Goal: Information Seeking & Learning: Check status

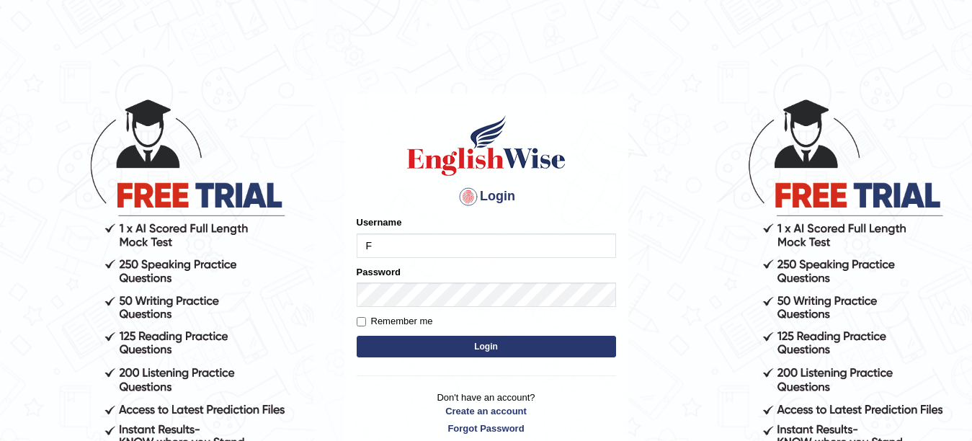
type input "Farzana12"
click at [423, 345] on button "Login" at bounding box center [486, 347] width 259 height 22
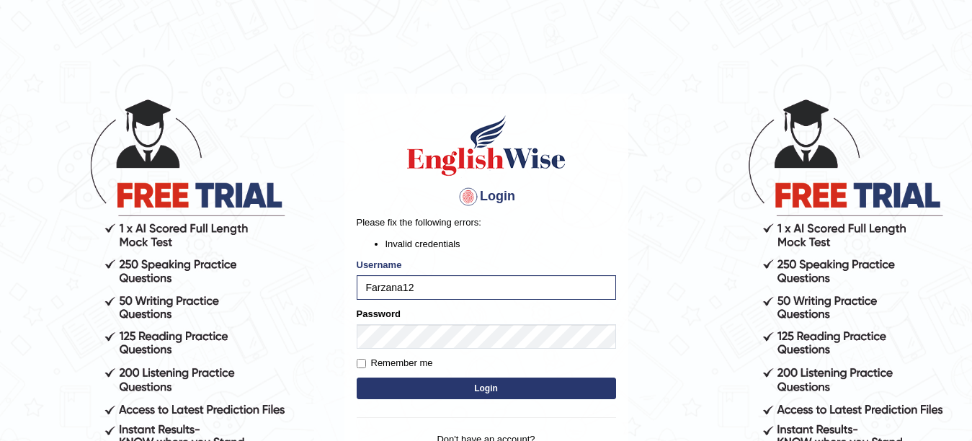
click at [418, 389] on button "Login" at bounding box center [486, 389] width 259 height 22
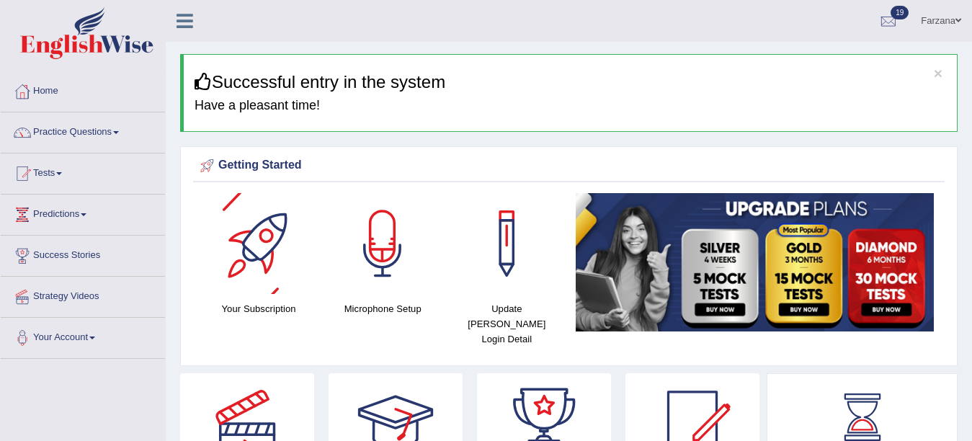
click at [139, 239] on link "Success Stories" at bounding box center [83, 254] width 164 height 36
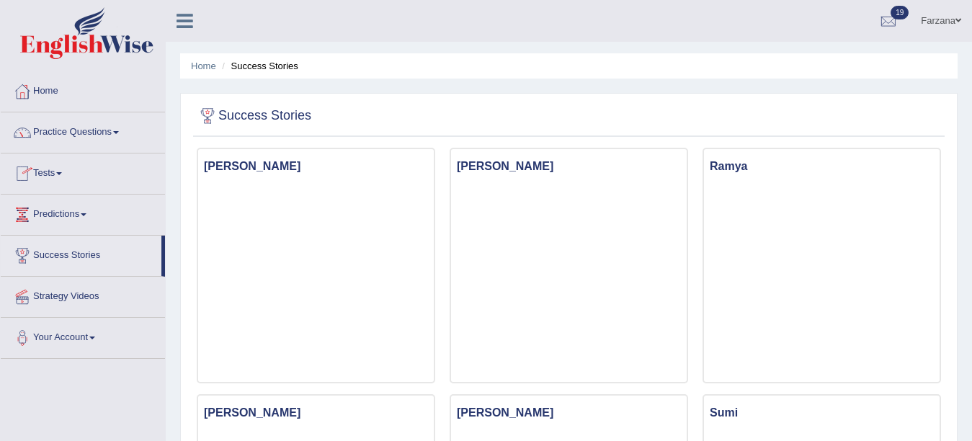
click at [42, 156] on link "Tests" at bounding box center [83, 172] width 164 height 36
click at [86, 138] on link "Practice Questions" at bounding box center [83, 130] width 164 height 36
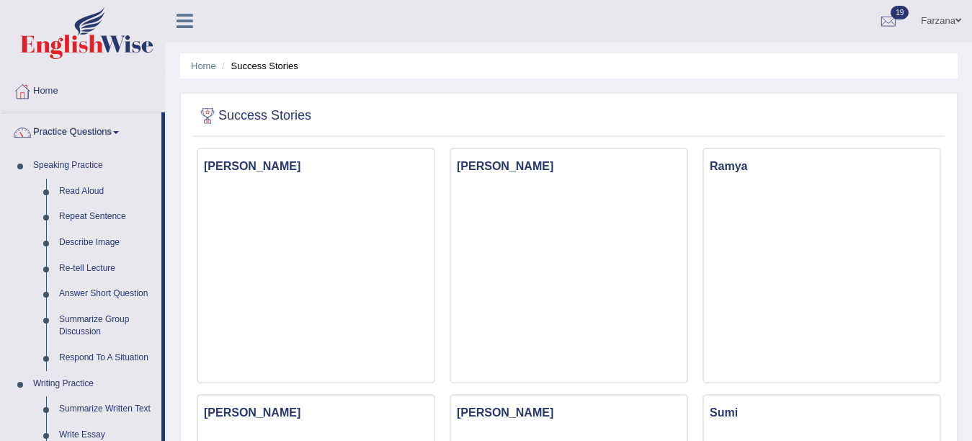
click at [86, 138] on link "Practice Questions" at bounding box center [81, 130] width 161 height 36
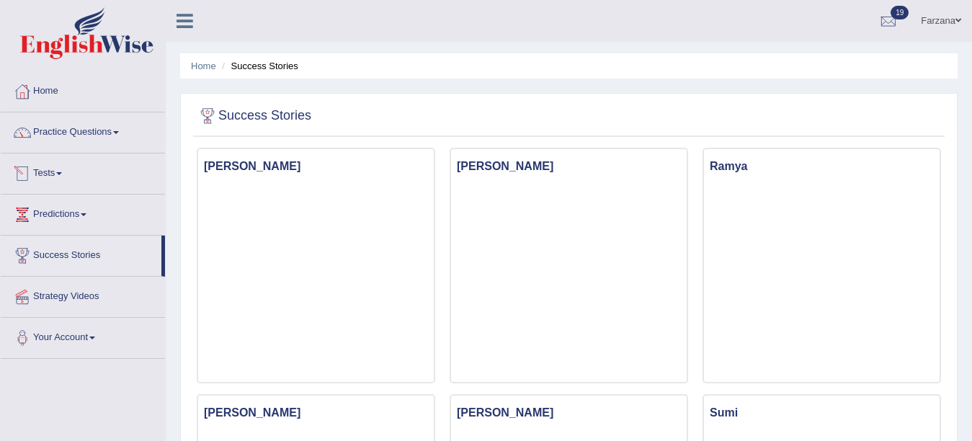
click at [66, 161] on link "Tests" at bounding box center [83, 172] width 164 height 36
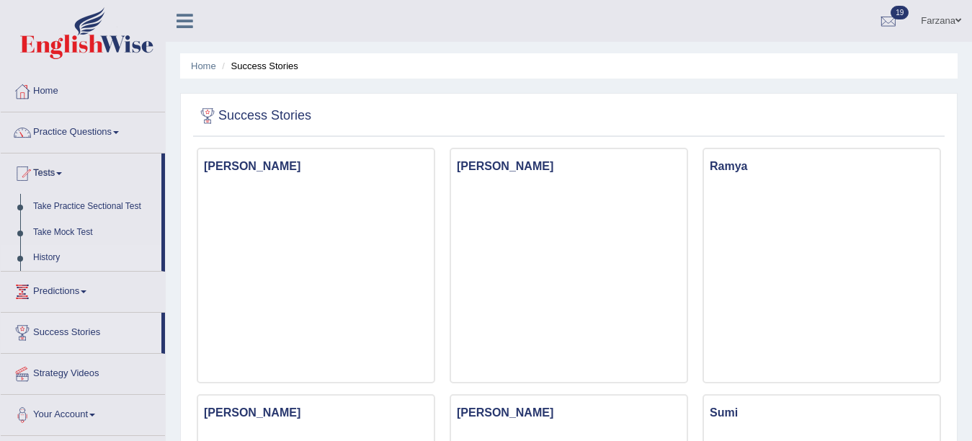
click at [49, 254] on link "History" at bounding box center [94, 258] width 135 height 26
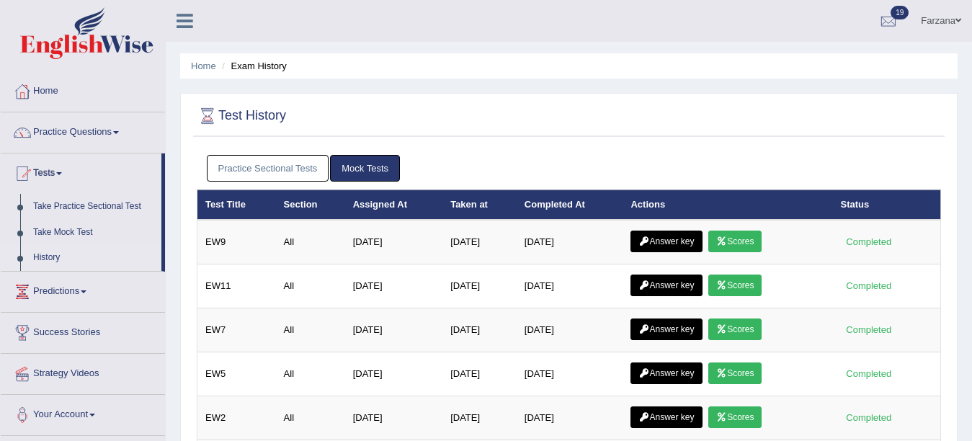
click at [238, 174] on link "Practice Sectional Tests" at bounding box center [268, 168] width 123 height 27
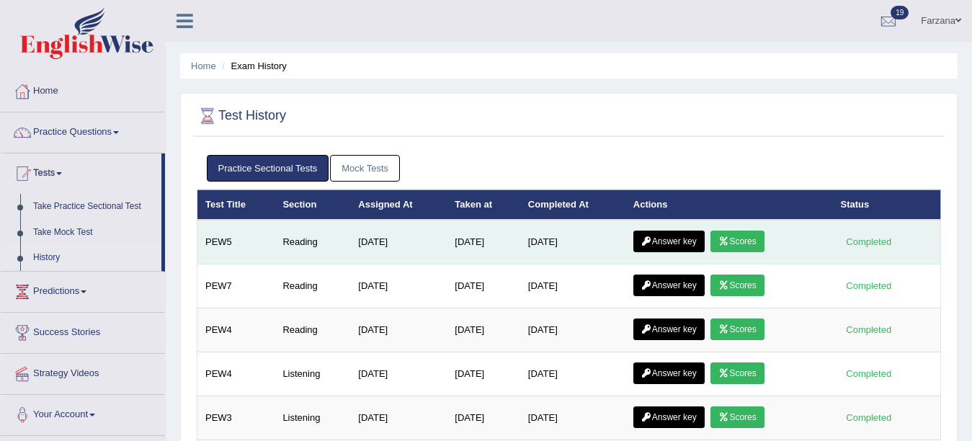
click at [739, 242] on link "Scores" at bounding box center [737, 242] width 53 height 22
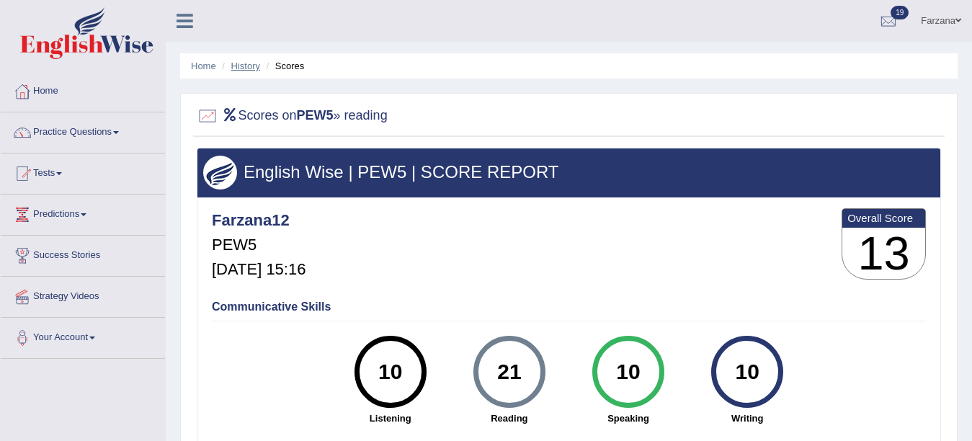
click at [244, 71] on link "History" at bounding box center [245, 66] width 29 height 11
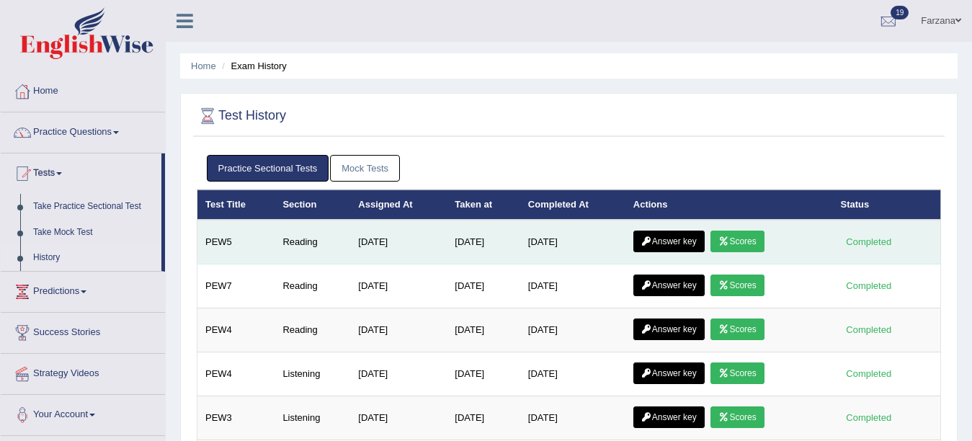
click at [646, 244] on icon at bounding box center [647, 241] width 11 height 9
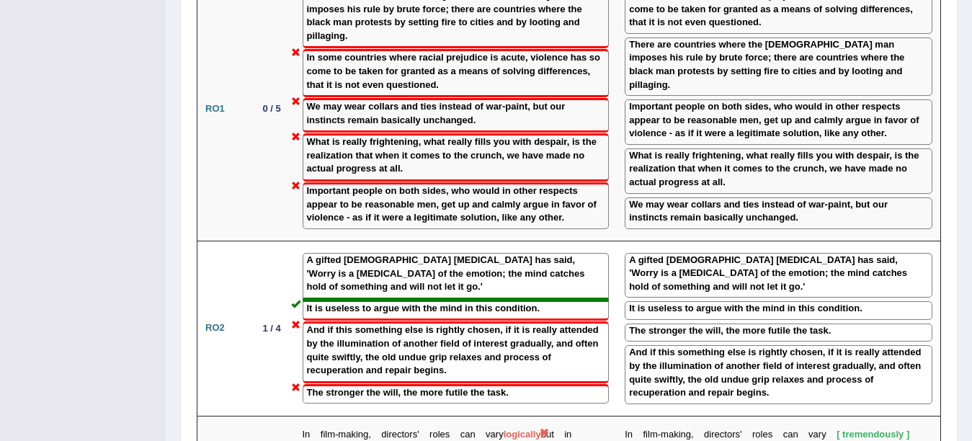
scroll to position [1889, 0]
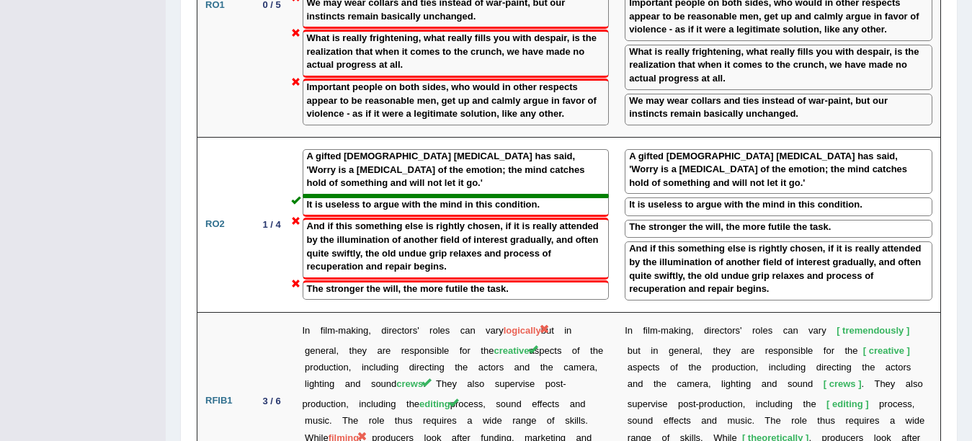
drag, startPoint x: 959, startPoint y: 267, endPoint x: 959, endPoint y: 283, distance: 15.9
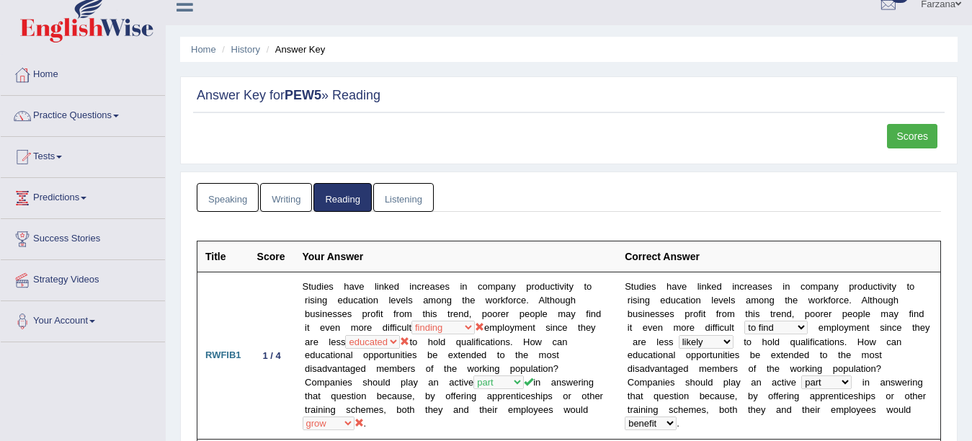
scroll to position [0, 0]
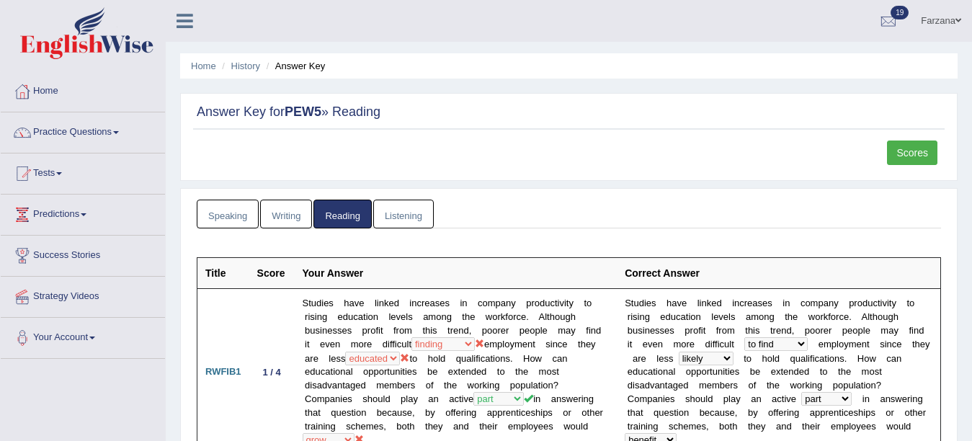
click at [941, 12] on link "Farzana" at bounding box center [941, 18] width 62 height 37
